Goal: Transaction & Acquisition: Purchase product/service

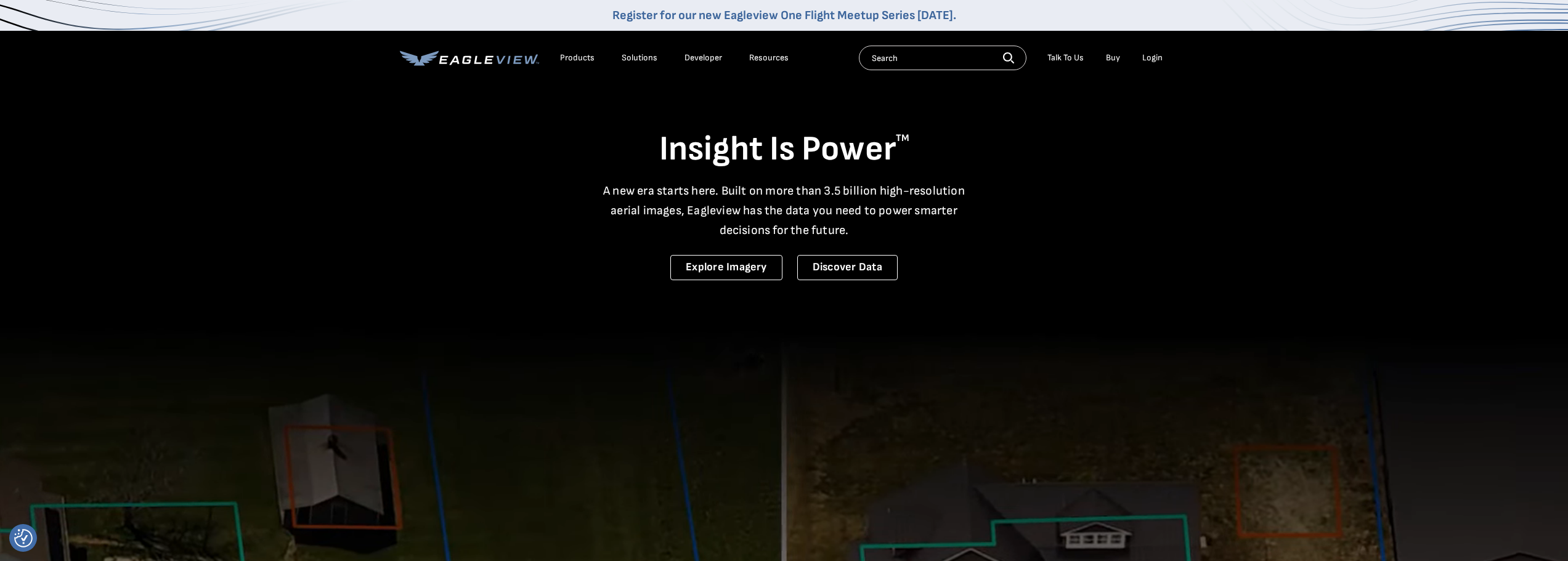
click at [1154, 58] on div "Login" at bounding box center [1153, 58] width 20 height 11
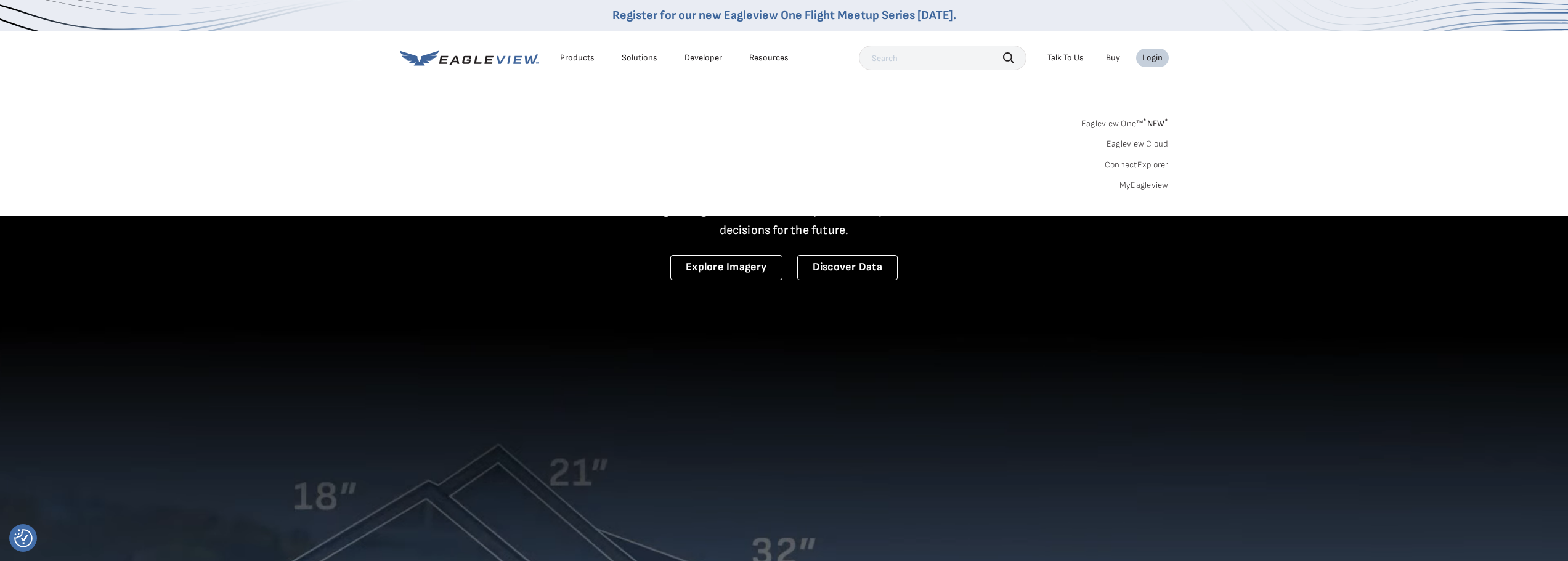
click at [1155, 58] on div "Login" at bounding box center [1153, 58] width 20 height 11
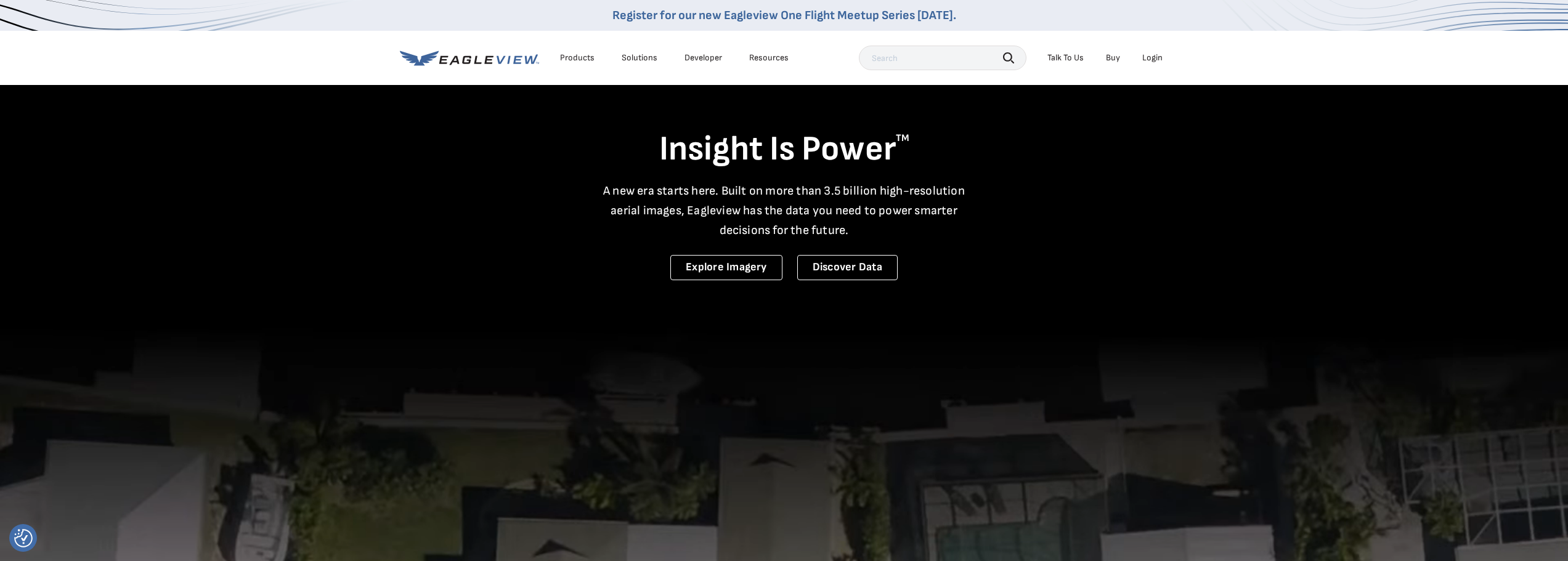
click at [1153, 57] on div "Login" at bounding box center [1153, 58] width 20 height 11
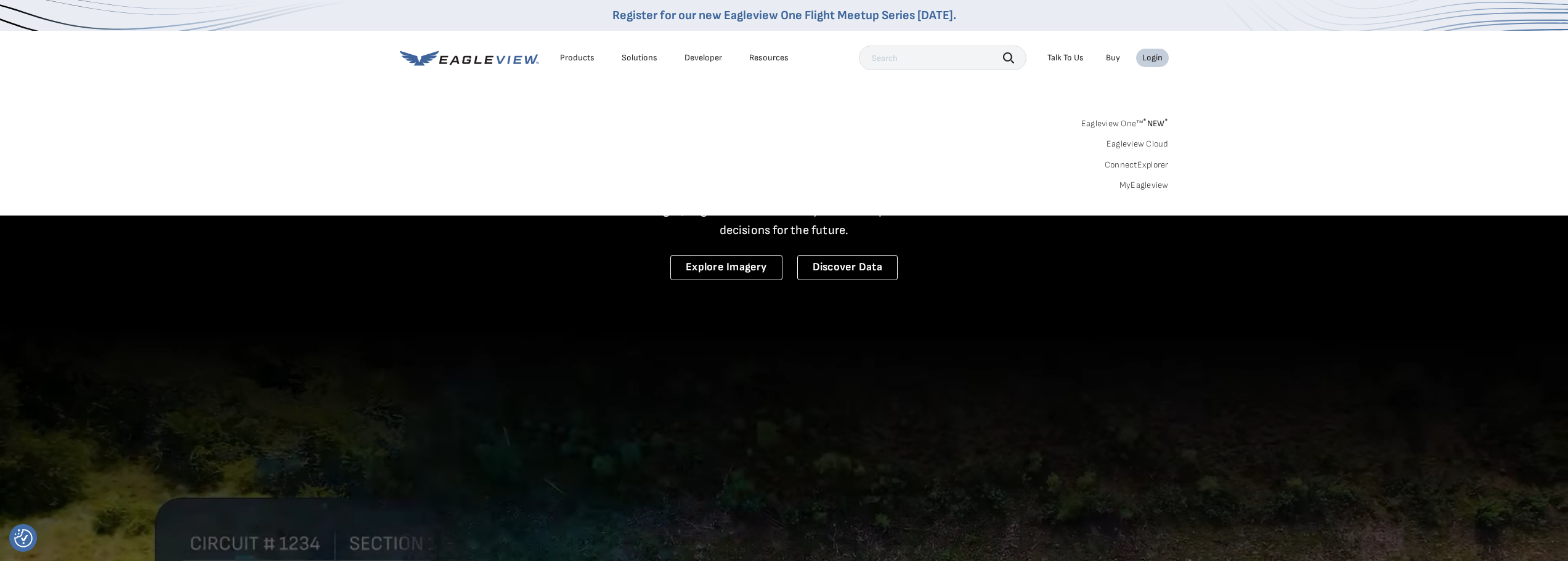
click at [1153, 184] on link "MyEagleview" at bounding box center [1144, 184] width 49 height 11
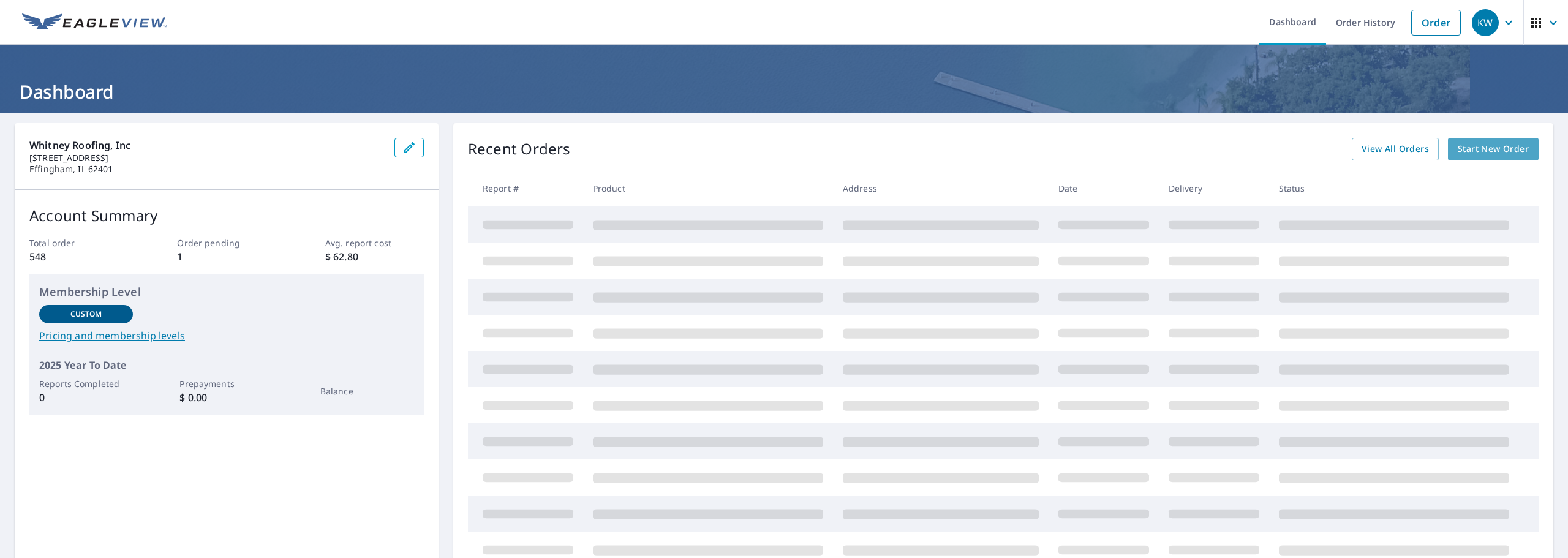
click at [1491, 149] on span "Start New Order" at bounding box center [1494, 149] width 71 height 15
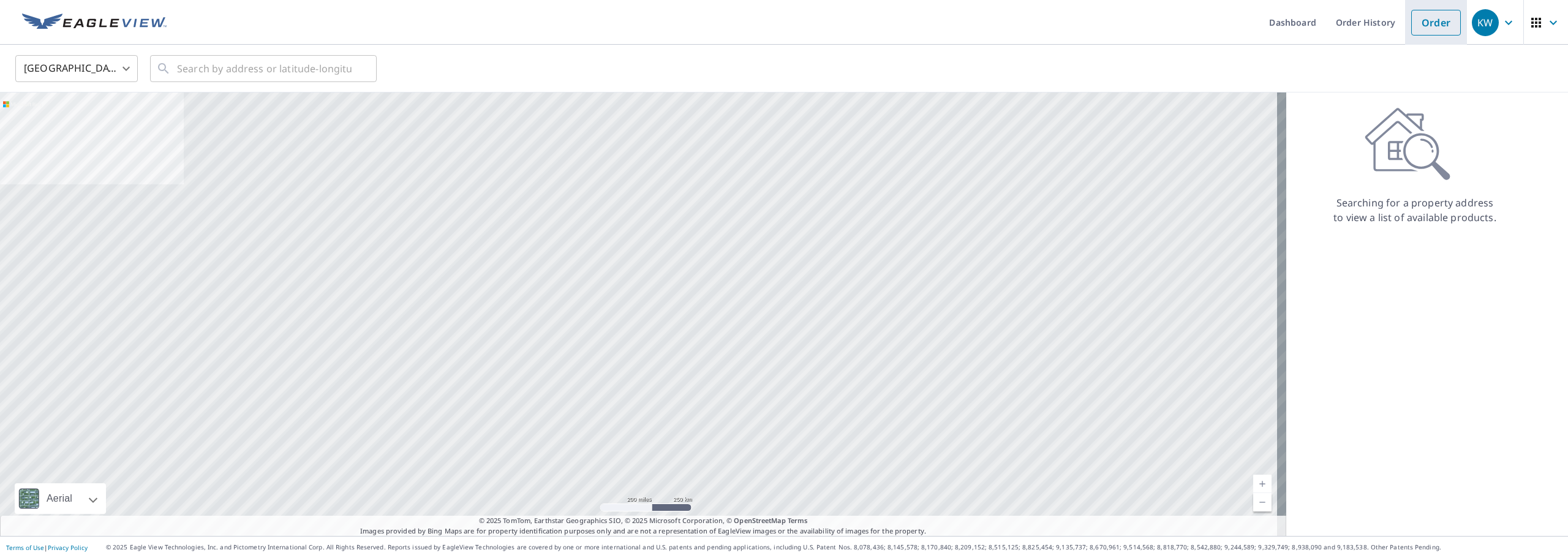
click at [1430, 29] on link "Order" at bounding box center [1437, 22] width 50 height 26
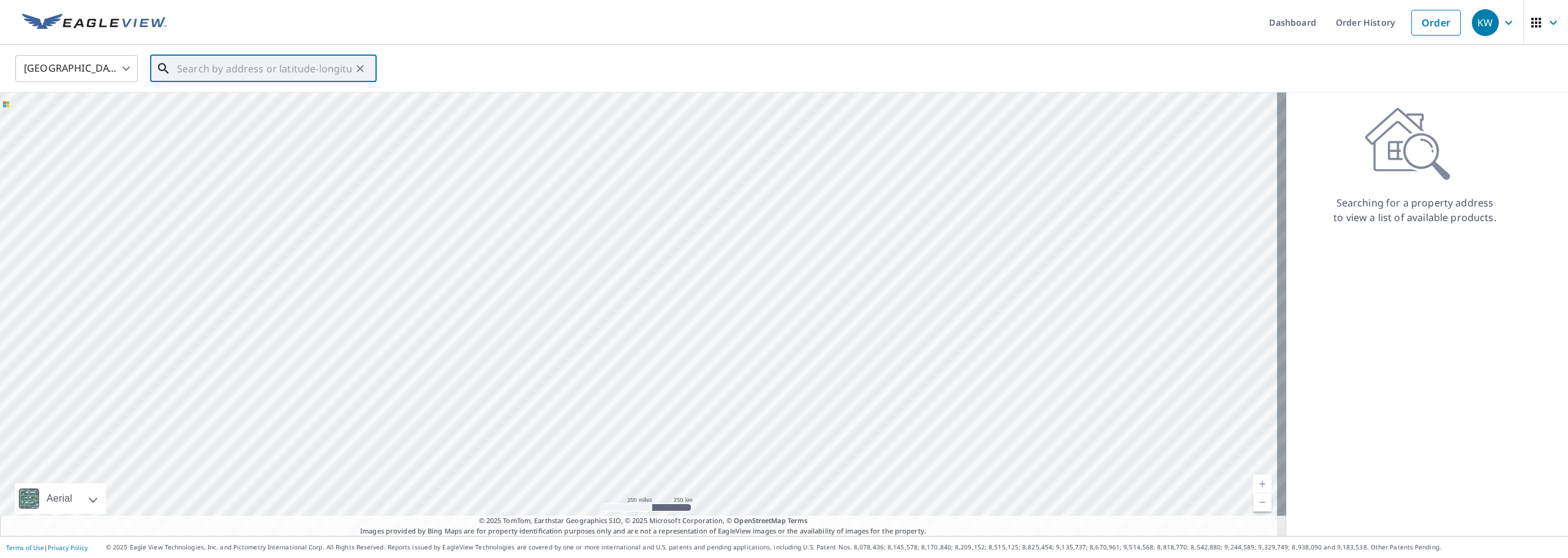
click at [248, 66] on input "text" at bounding box center [264, 68] width 174 height 34
click at [269, 115] on p "Vandalia, IL 62471" at bounding box center [271, 117] width 193 height 12
type input "[STREET_ADDRESS][PERSON_NAME]"
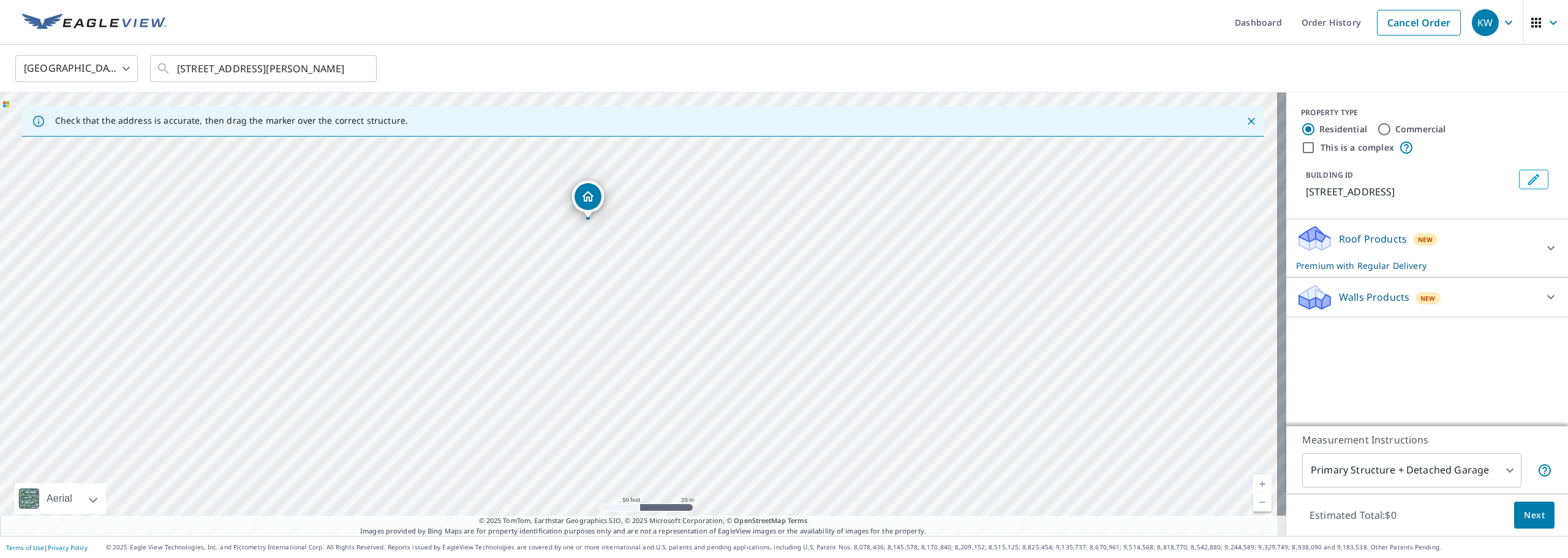
click at [1530, 512] on span "Next" at bounding box center [1534, 516] width 21 height 15
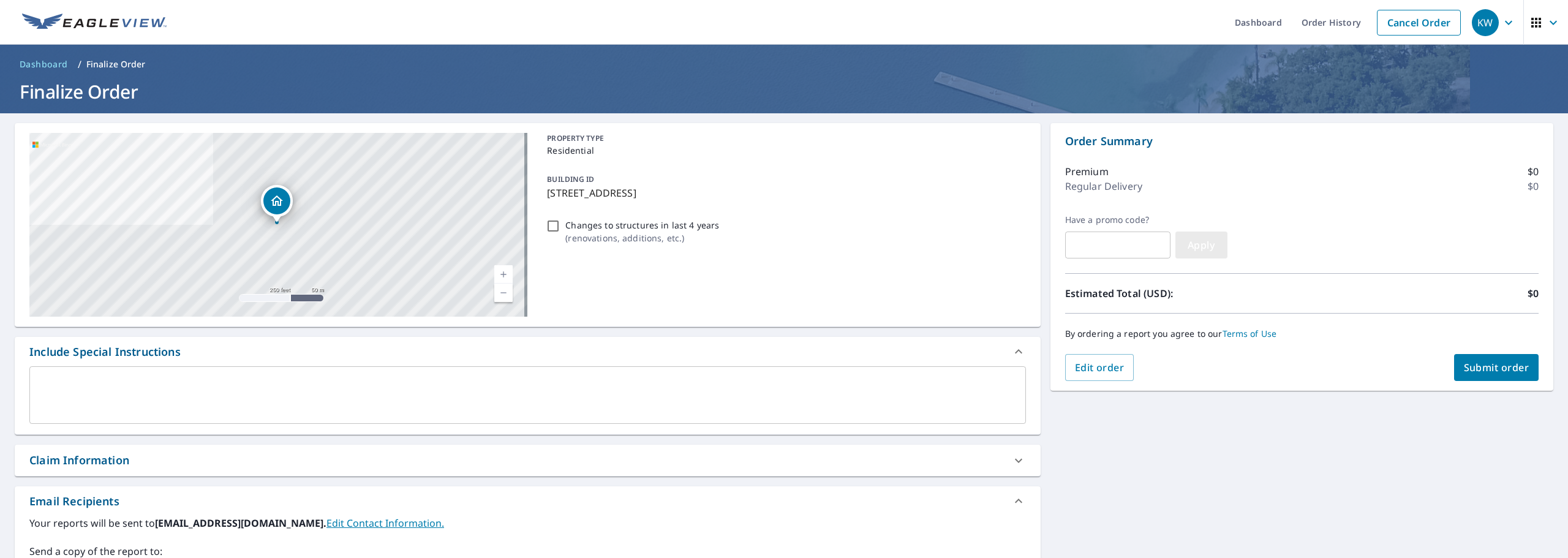
click at [1208, 246] on span "Apply" at bounding box center [1201, 245] width 32 height 13
click at [1493, 368] on span "Submit order" at bounding box center [1497, 367] width 66 height 13
